Goal: Task Accomplishment & Management: Complete application form

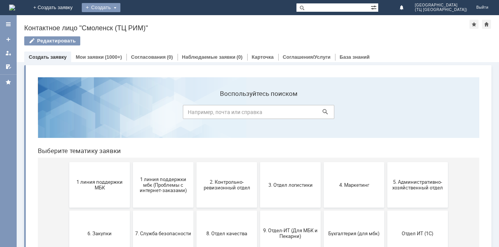
click at [120, 6] on div "Создать" at bounding box center [101, 7] width 39 height 9
click at [141, 20] on link "Заявка" at bounding box center [112, 22] width 58 height 9
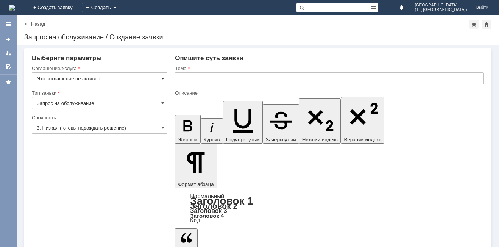
click at [162, 78] on span at bounding box center [162, 78] width 3 height 6
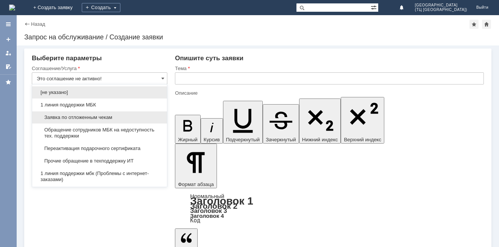
click at [108, 117] on span "Заявка по отложенным чекам" at bounding box center [100, 117] width 126 height 6
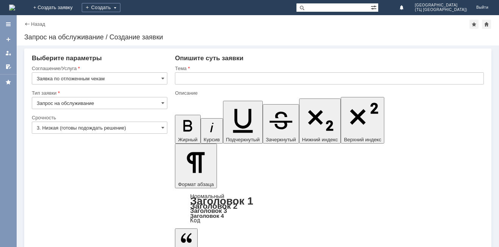
type input "Заявка по отложенным чекам"
click at [162, 128] on span at bounding box center [162, 128] width 3 height 6
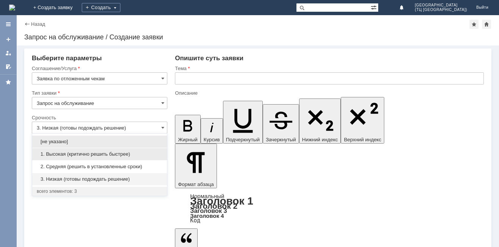
click at [130, 153] on span "1. Высокая (критично решить быстрее)" at bounding box center [100, 154] width 126 height 6
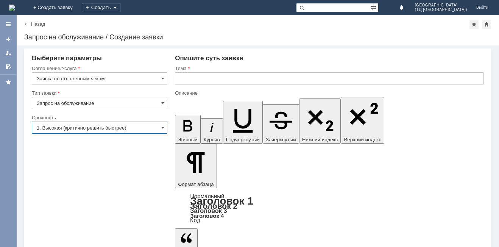
type input "1. Высокая (критично решить быстрее)"
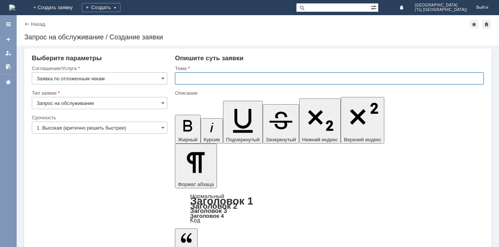
click at [192, 79] on input "text" at bounding box center [329, 78] width 309 height 12
type input "Д"
type input "Отложенный чек"
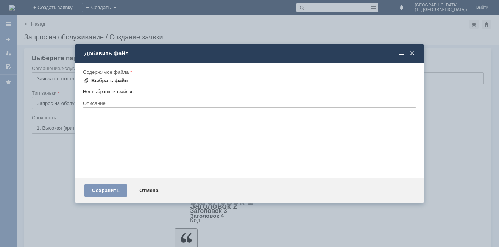
click at [123, 80] on div "Выбрать файл" at bounding box center [109, 81] width 37 height 6
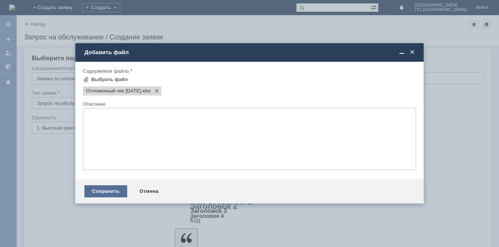
click at [112, 193] on div "Сохранить" at bounding box center [105, 191] width 43 height 12
